Goal: Information Seeking & Learning: Learn about a topic

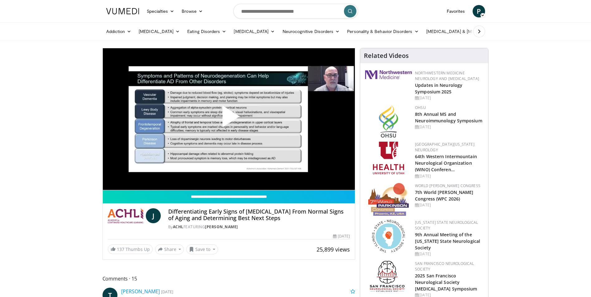
click at [229, 119] on span "Video Player" at bounding box center [229, 119] width 0 height 0
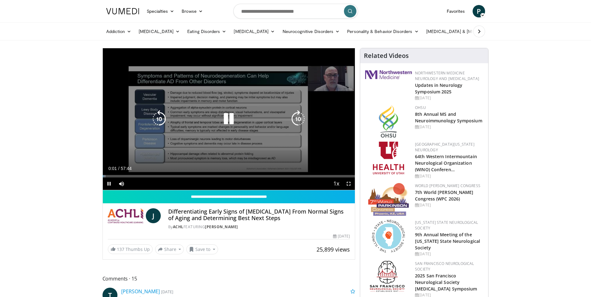
click at [231, 119] on icon "Video Player" at bounding box center [228, 118] width 17 height 17
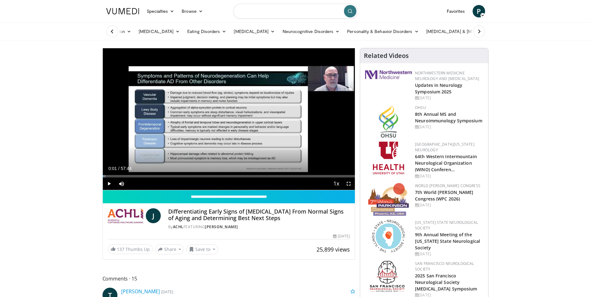
click at [298, 14] on input "Search topics, interventions" at bounding box center [295, 11] width 125 height 15
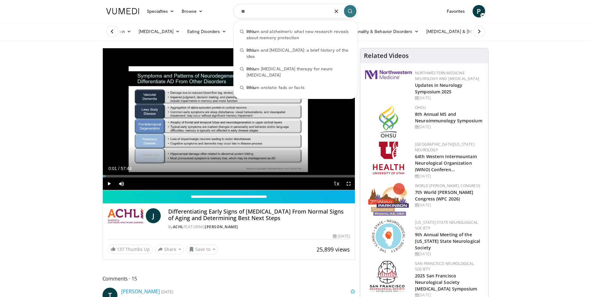
type input "*"
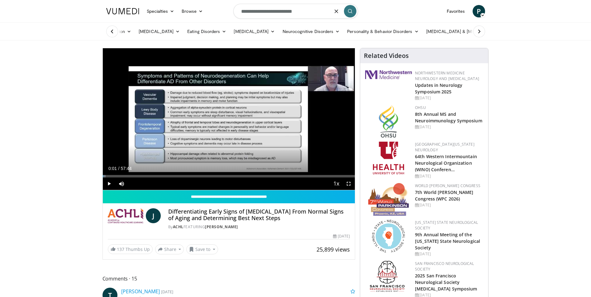
type input "**********"
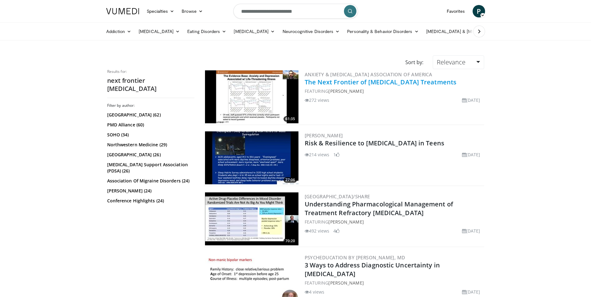
click at [365, 81] on link "The Next Frontier of [MEDICAL_DATA] Treatments" at bounding box center [381, 82] width 152 height 8
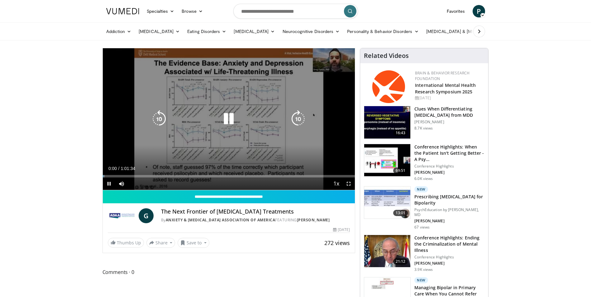
click at [235, 119] on icon "Video Player" at bounding box center [228, 118] width 17 height 17
click at [225, 118] on icon "Video Player" at bounding box center [228, 118] width 17 height 17
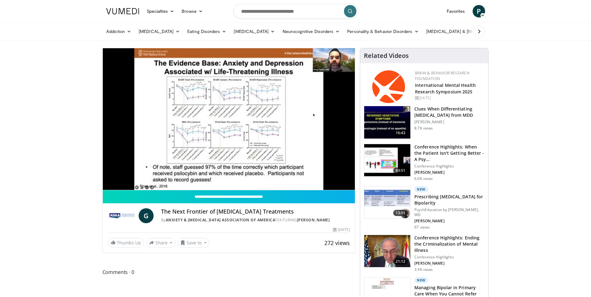
click at [290, 14] on input "Search topics, interventions" at bounding box center [295, 11] width 125 height 15
type input "**********"
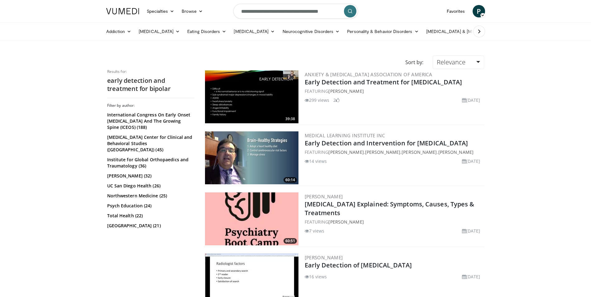
click at [255, 100] on img at bounding box center [251, 96] width 93 height 53
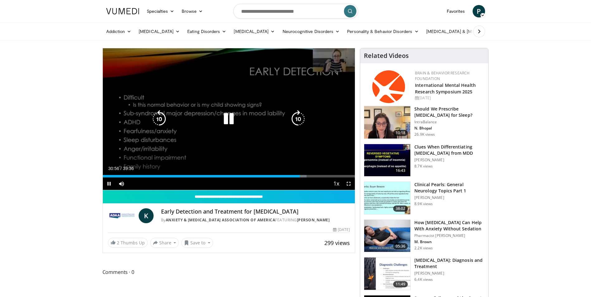
click at [225, 122] on icon "Video Player" at bounding box center [228, 118] width 17 height 17
